Goal: Navigation & Orientation: Find specific page/section

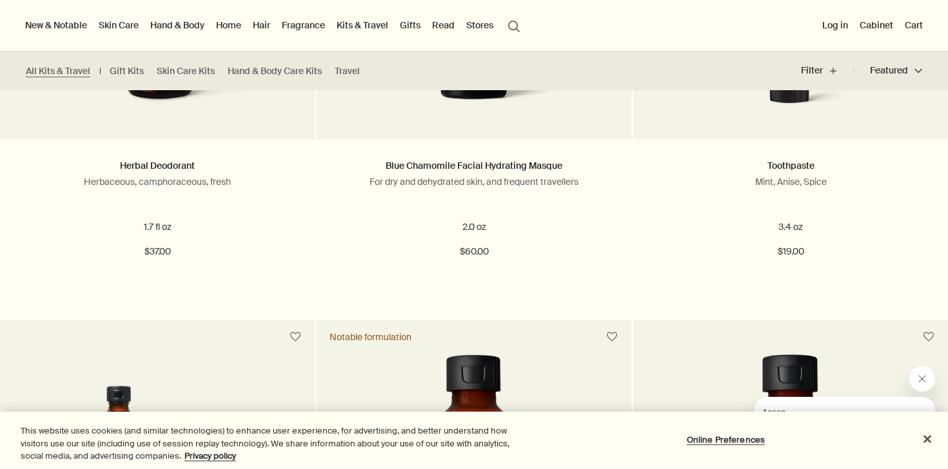
scroll to position [1494, 0]
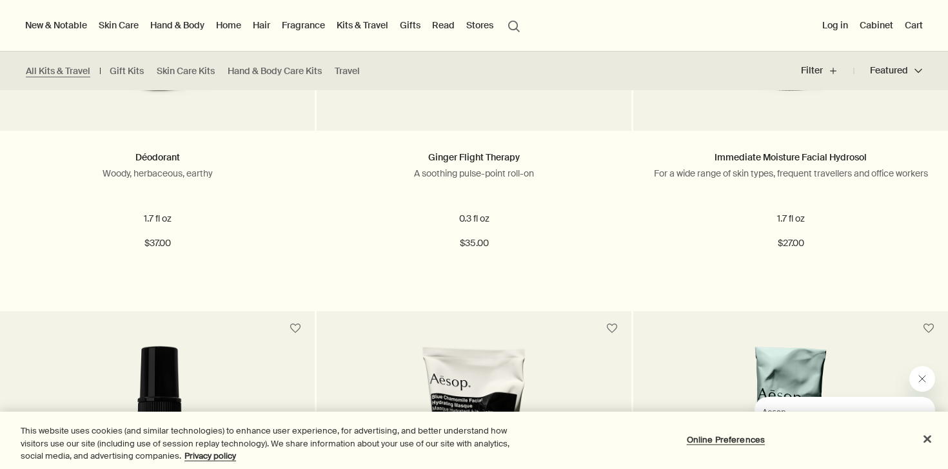
click at [194, 28] on link "Hand & Body" at bounding box center [177, 25] width 59 height 17
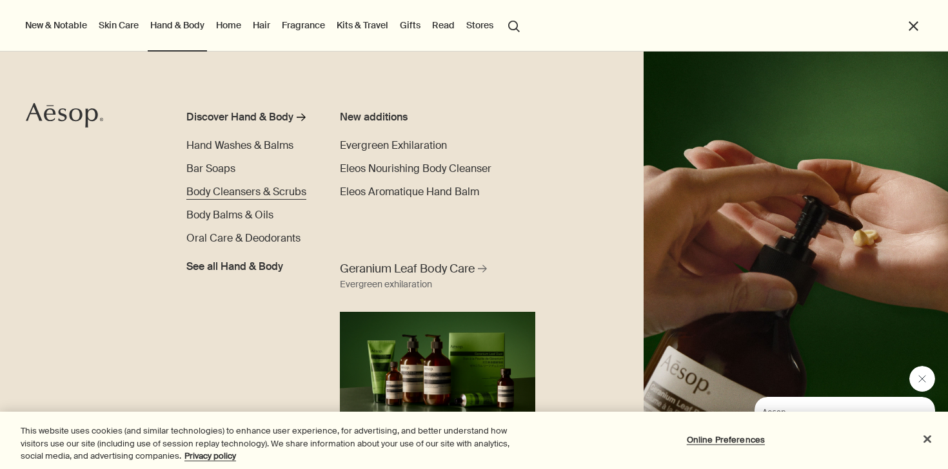
click at [212, 187] on span "Body Cleansers & Scrubs" at bounding box center [246, 192] width 120 height 14
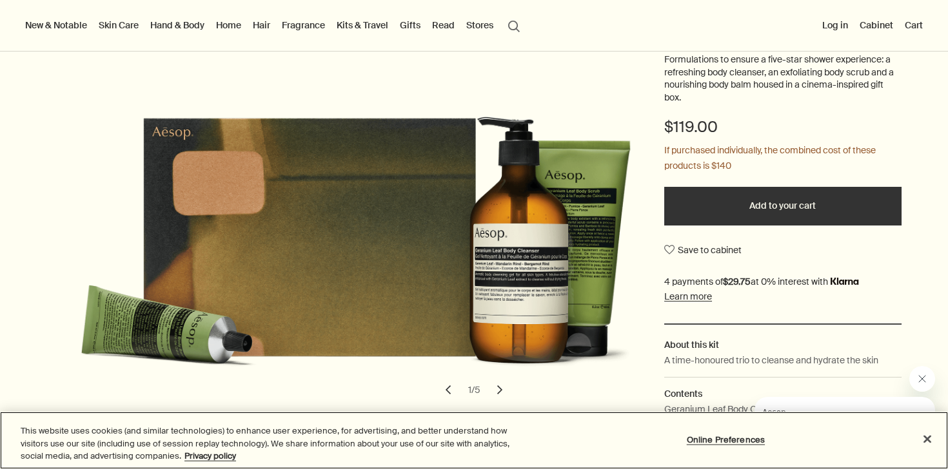
scroll to position [168, 0]
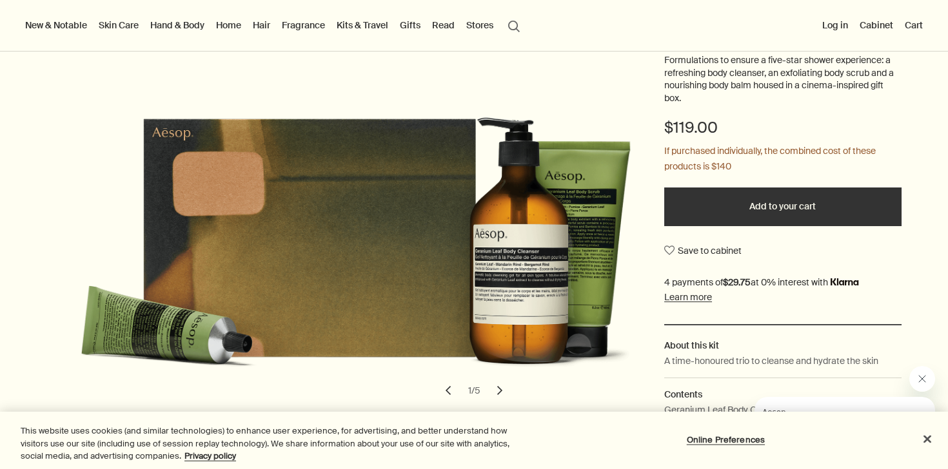
click at [500, 391] on button "chevron" at bounding box center [500, 391] width 28 height 28
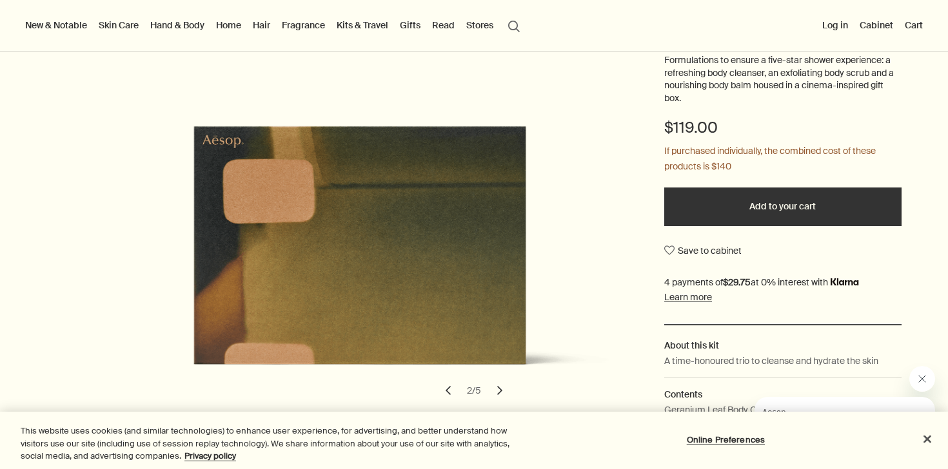
click at [500, 391] on button "chevron" at bounding box center [500, 391] width 28 height 28
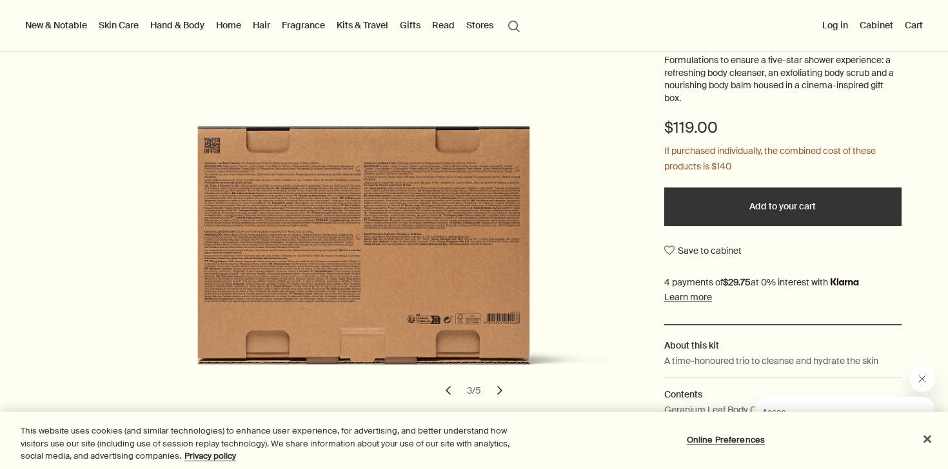
click at [500, 391] on button "chevron" at bounding box center [500, 391] width 28 height 28
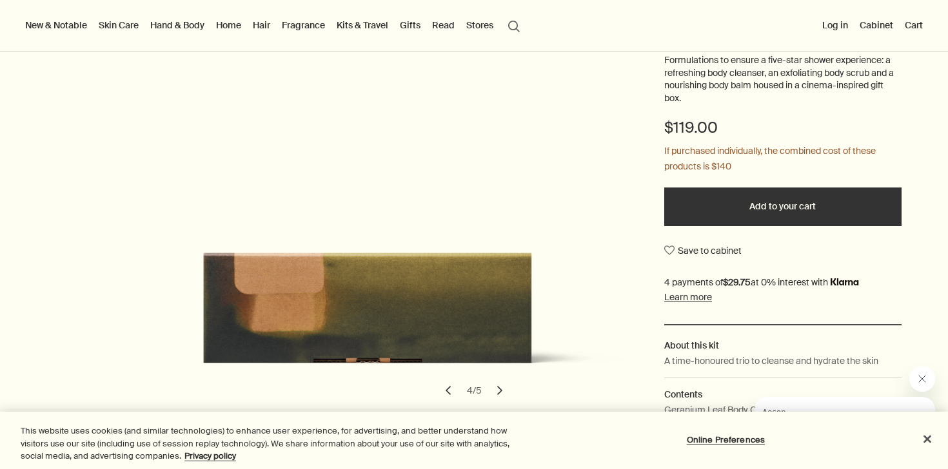
click at [500, 391] on button "chevron" at bounding box center [500, 391] width 28 height 28
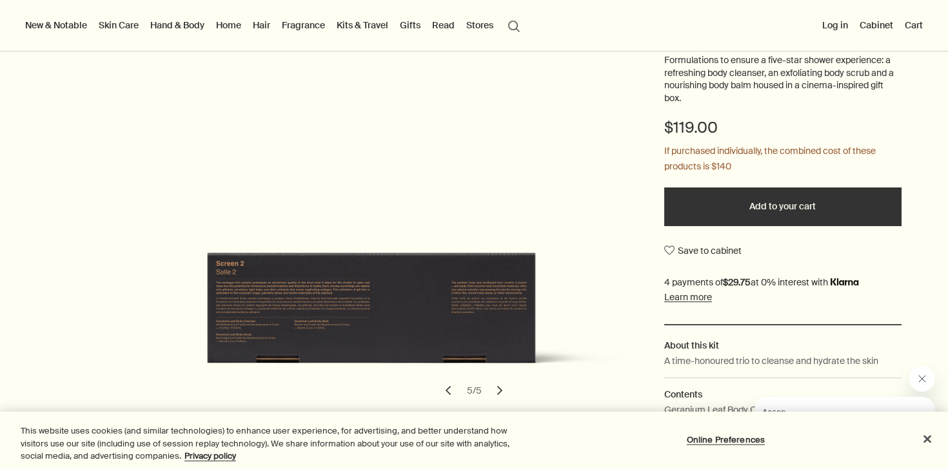
click at [500, 391] on button "chevron" at bounding box center [500, 391] width 28 height 28
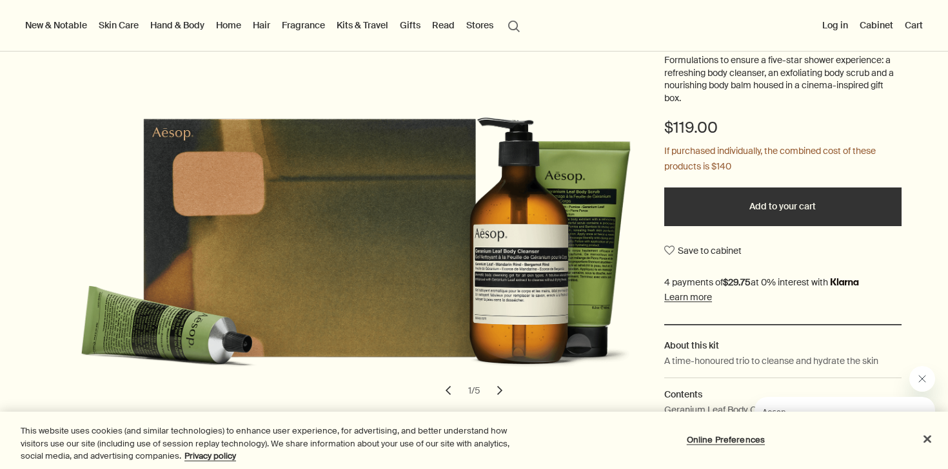
click at [411, 26] on link "Gifts" at bounding box center [410, 25] width 26 height 17
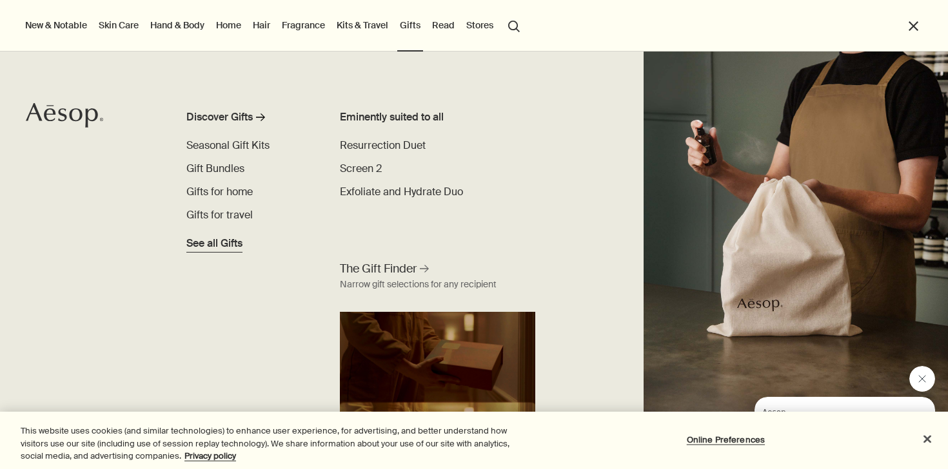
click at [223, 248] on span "See all Gifts" at bounding box center [214, 243] width 56 height 15
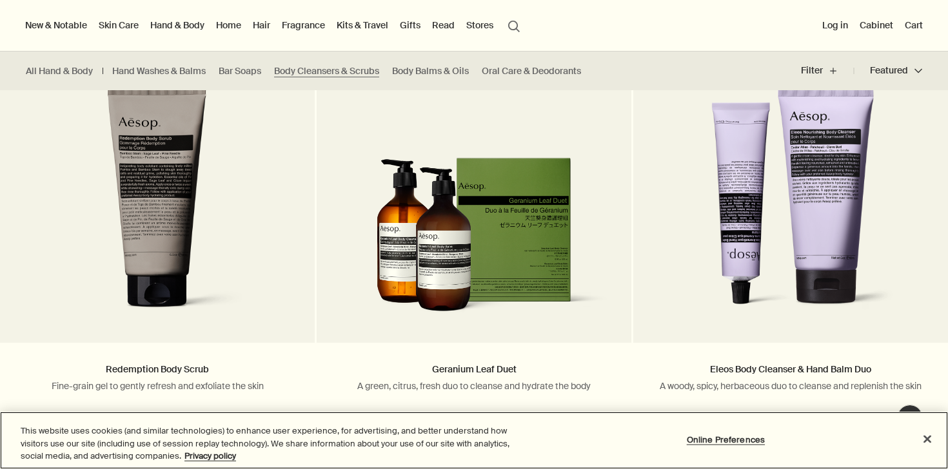
scroll to position [1207, 0]
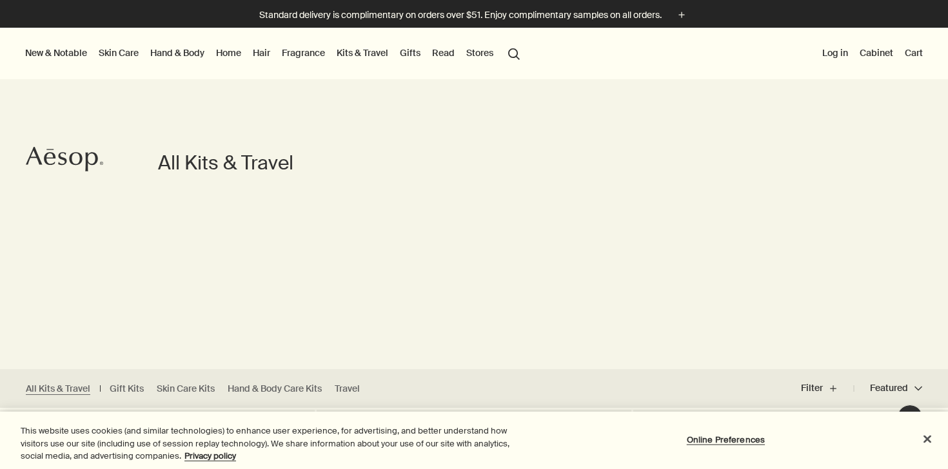
click at [293, 54] on link "Fragrance" at bounding box center [303, 52] width 48 height 17
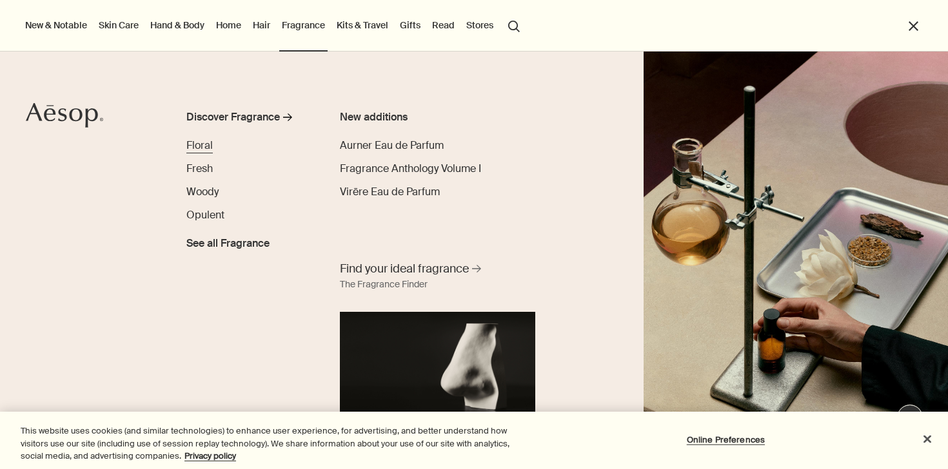
click at [204, 147] on span "Floral" at bounding box center [199, 146] width 26 height 14
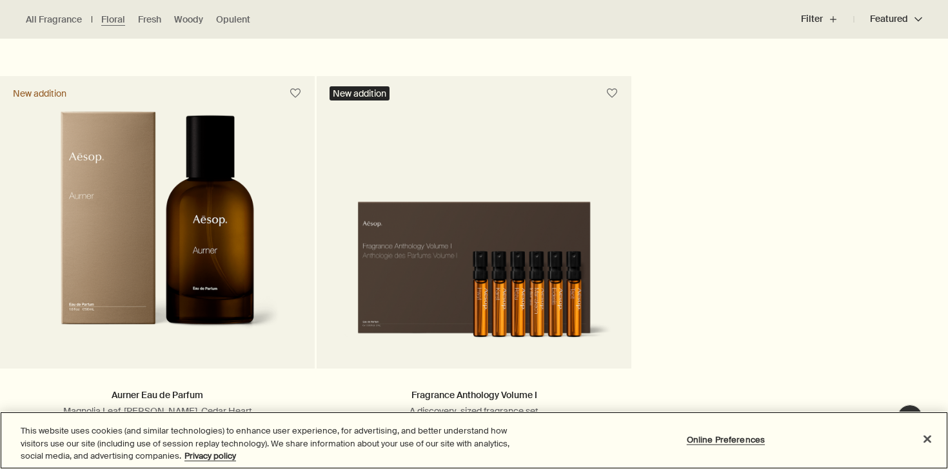
scroll to position [1134, 0]
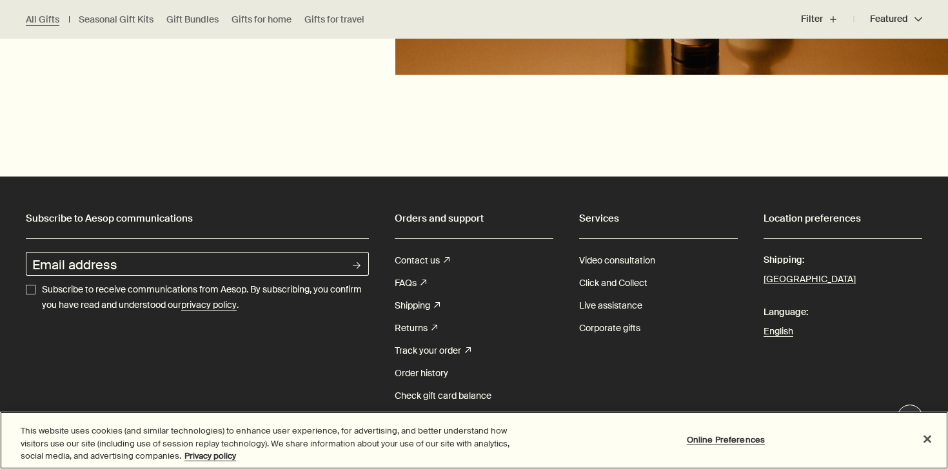
scroll to position [5100, 0]
